Goal: Communication & Community: Participate in discussion

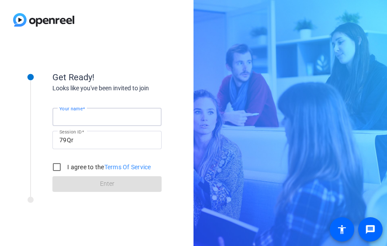
click at [120, 119] on input "Your name" at bounding box center [106, 117] width 95 height 10
type input "[PERSON_NAME]"
click at [59, 165] on input "I agree to the Terms Of Service" at bounding box center [56, 166] width 17 height 17
checkbox input "true"
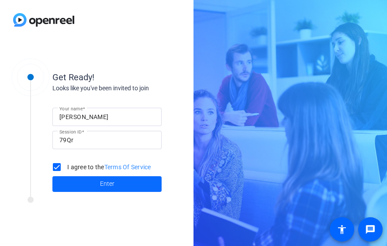
click at [85, 187] on span at bounding box center [106, 184] width 109 height 21
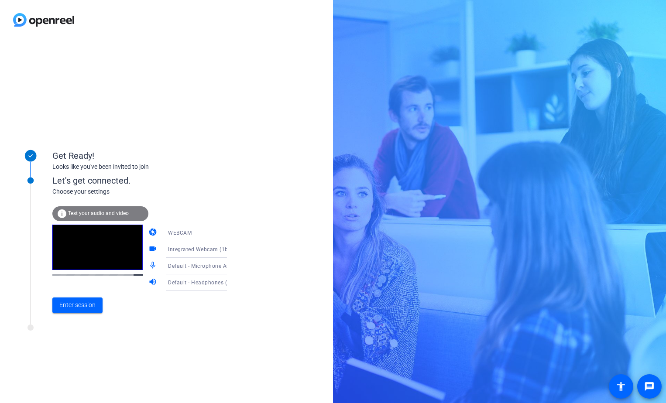
click at [234, 246] on icon at bounding box center [236, 250] width 4 height 2
click at [219, 235] on div at bounding box center [333, 201] width 666 height 403
click at [86, 246] on span "Enter session" at bounding box center [77, 305] width 36 height 9
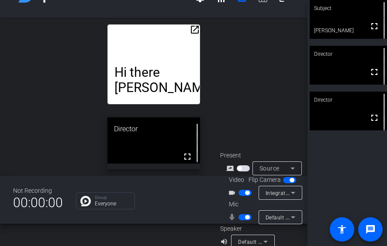
scroll to position [34, 0]
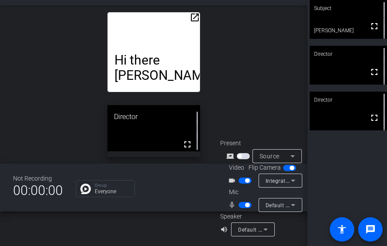
click at [293, 200] on icon at bounding box center [293, 205] width 10 height 10
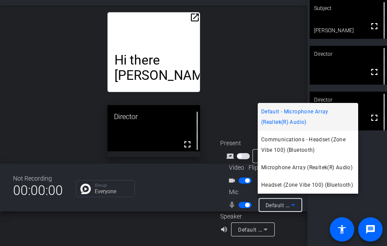
click at [301, 118] on span "Default - Microphone Array (Realtek(R) Audio)" at bounding box center [307, 116] width 93 height 21
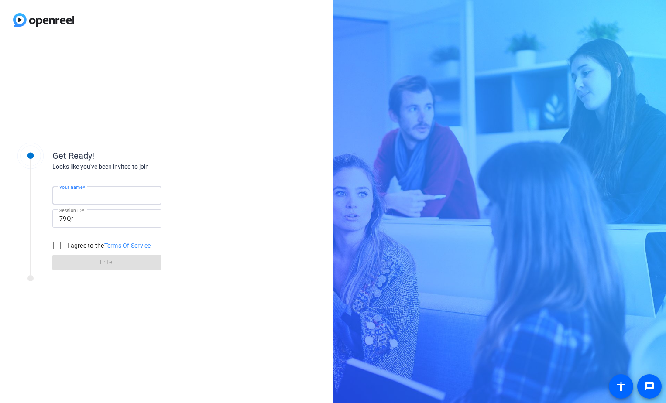
click at [111, 198] on input "Your name" at bounding box center [106, 195] width 95 height 10
type input "[PERSON_NAME]"
click at [62, 244] on input "I agree to the Terms Of Service" at bounding box center [56, 245] width 17 height 17
checkbox input "true"
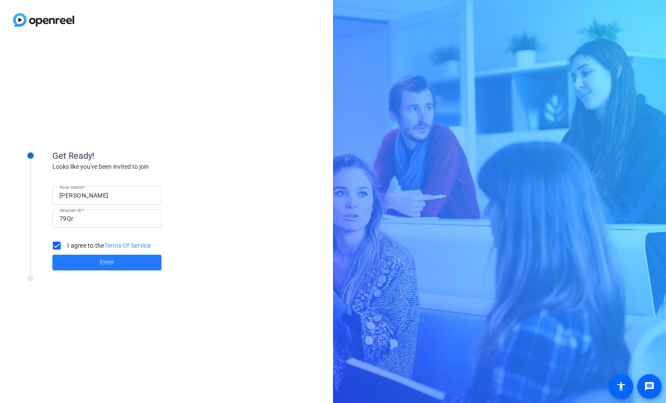
click at [99, 263] on span at bounding box center [106, 262] width 109 height 21
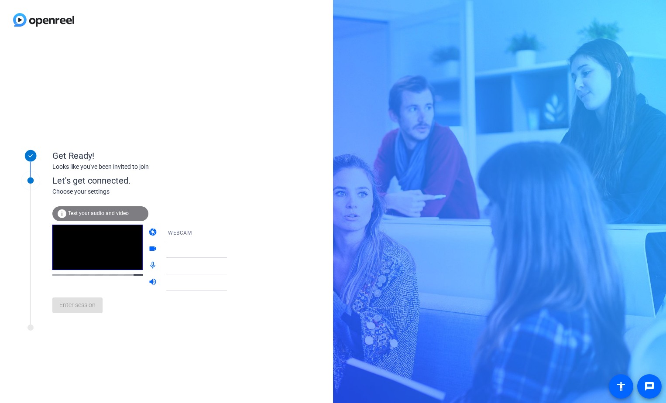
click at [230, 264] on icon at bounding box center [235, 266] width 10 height 10
click at [216, 265] on div at bounding box center [202, 263] width 83 height 10
click at [230, 267] on icon at bounding box center [235, 266] width 10 height 10
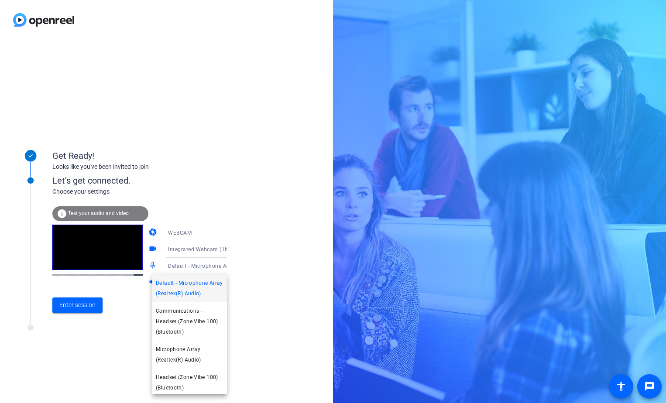
click at [275, 261] on div at bounding box center [333, 201] width 666 height 403
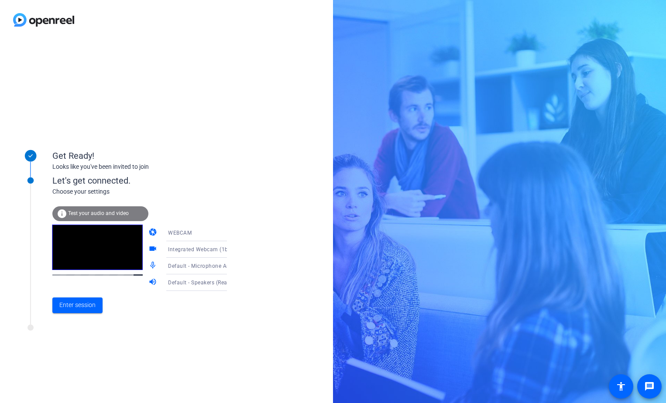
click at [230, 264] on icon at bounding box center [235, 266] width 10 height 10
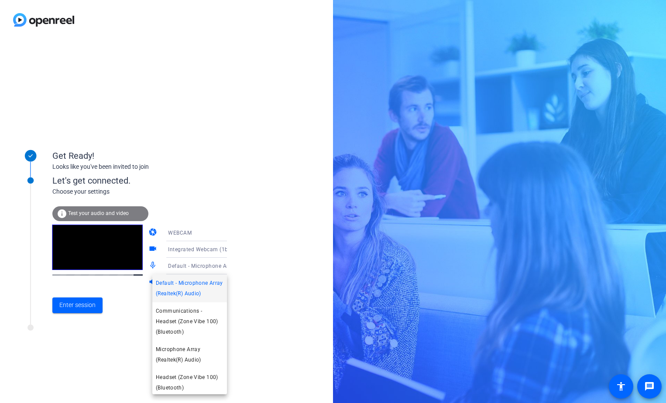
click at [265, 264] on div at bounding box center [333, 201] width 666 height 403
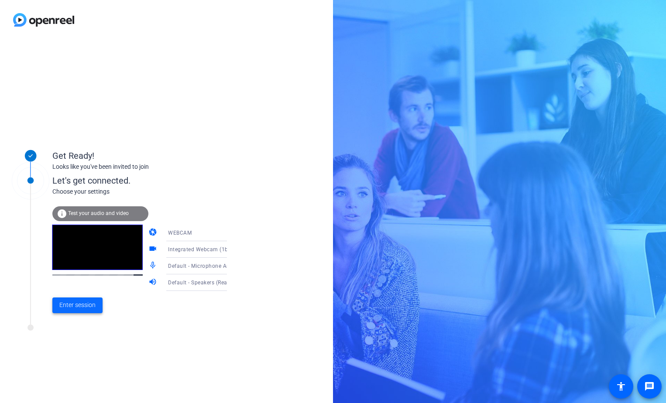
click at [69, 305] on span "Enter session" at bounding box center [77, 305] width 36 height 9
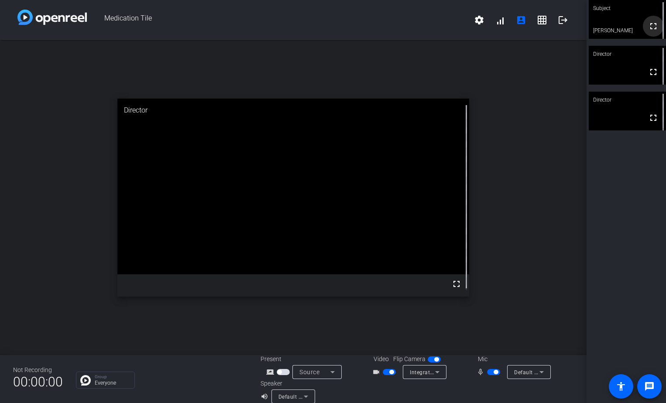
click at [648, 27] on mat-icon "fullscreen" at bounding box center [653, 26] width 10 height 10
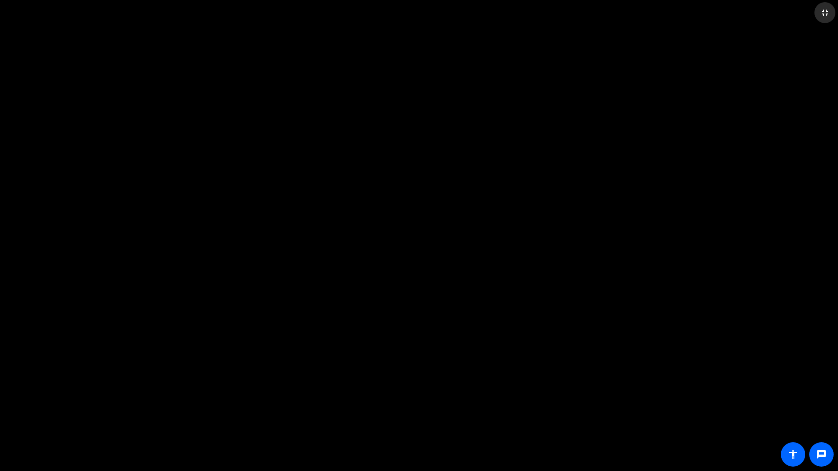
click at [666, 16] on mat-icon "fullscreen_exit" at bounding box center [825, 12] width 10 height 10
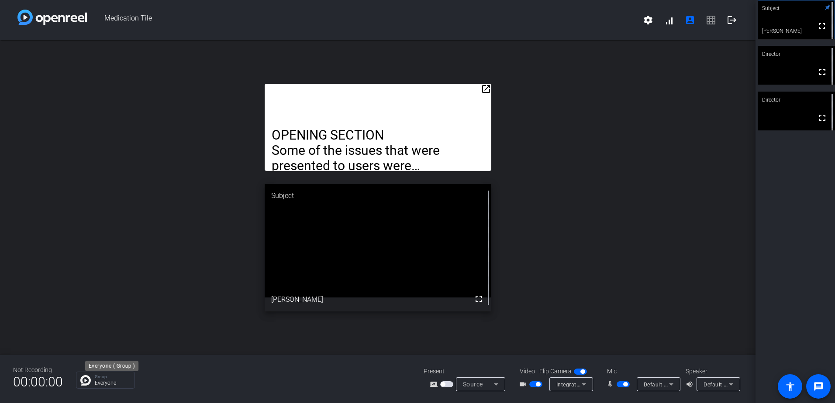
click at [107, 380] on div "Group Everyone" at bounding box center [112, 380] width 35 height 11
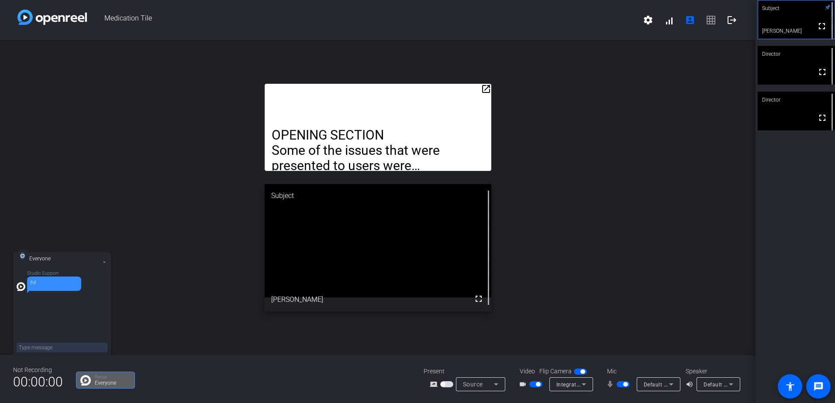
click at [31, 345] on textarea at bounding box center [62, 348] width 91 height 10
paste textarea "Opening Section Hello everyone, and welcome to our walkthrough of the recent im…"
type textarea "Opening Section Hello everyone, and welcome to our walkthrough of the recent im…"
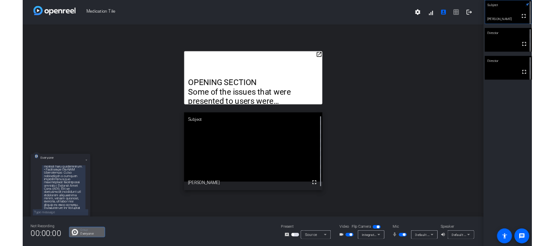
scroll to position [435, 0]
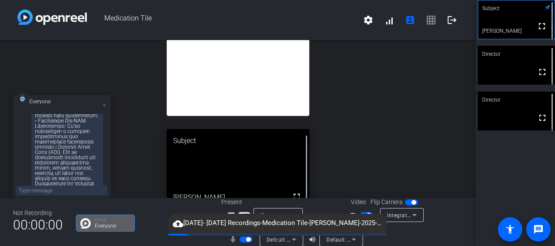
click at [242, 241] on span "button" at bounding box center [246, 240] width 13 height 6
click at [242, 241] on span "button" at bounding box center [242, 239] width 4 height 4
click at [289, 241] on icon at bounding box center [294, 239] width 10 height 10
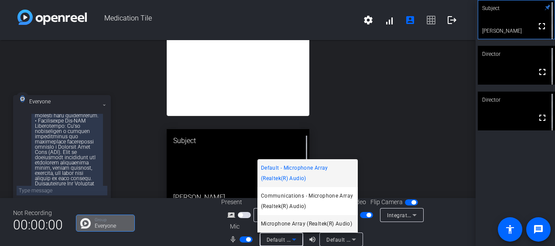
click at [299, 225] on span "Microphone Array (Realtek(R) Audio)" at bounding box center [306, 224] width 91 height 10
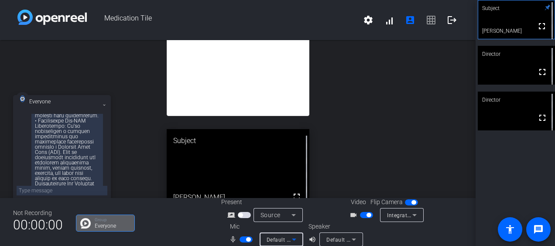
click at [299, 225] on div at bounding box center [278, 227] width 49 height 10
